Goal: Transaction & Acquisition: Subscribe to service/newsletter

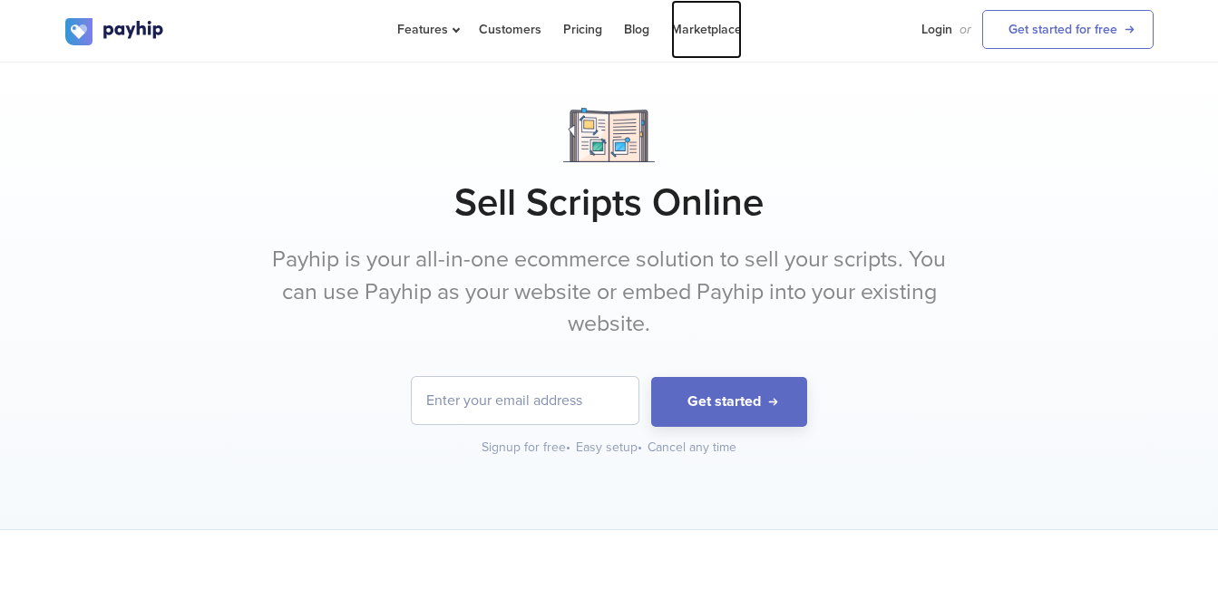
click at [704, 28] on link "Marketplace" at bounding box center [706, 29] width 71 height 59
click at [544, 414] on input "email" at bounding box center [525, 400] width 227 height 47
type input "[EMAIL_ADDRESS][DOMAIN_NAME]"
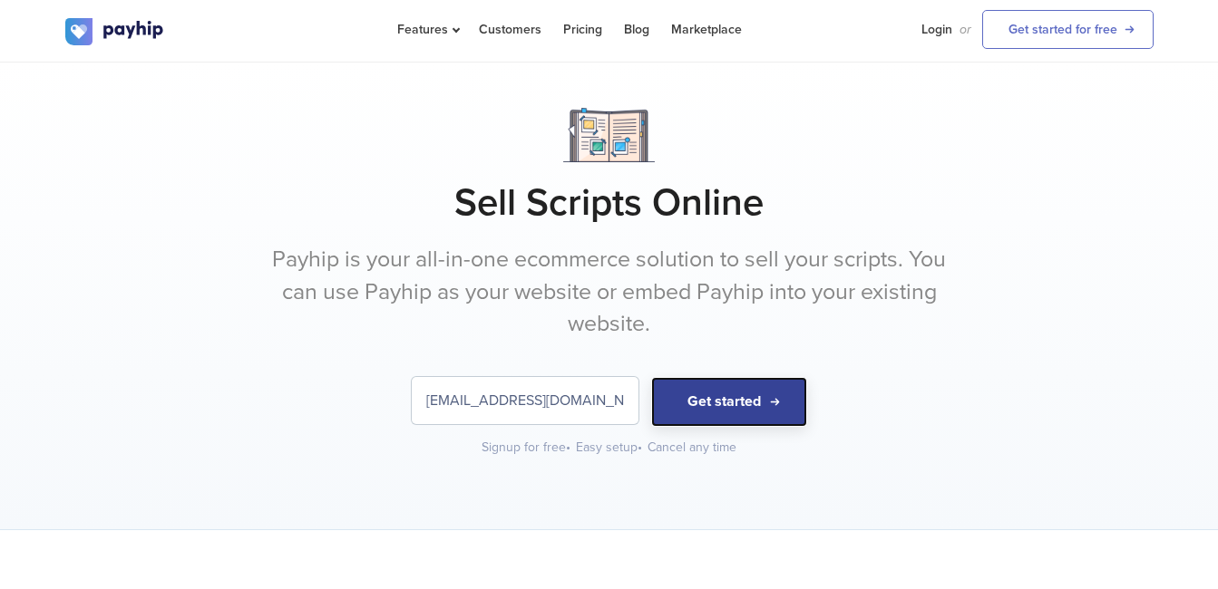
click at [690, 421] on button "Get started" at bounding box center [729, 402] width 156 height 50
